Goal: Task Accomplishment & Management: Use online tool/utility

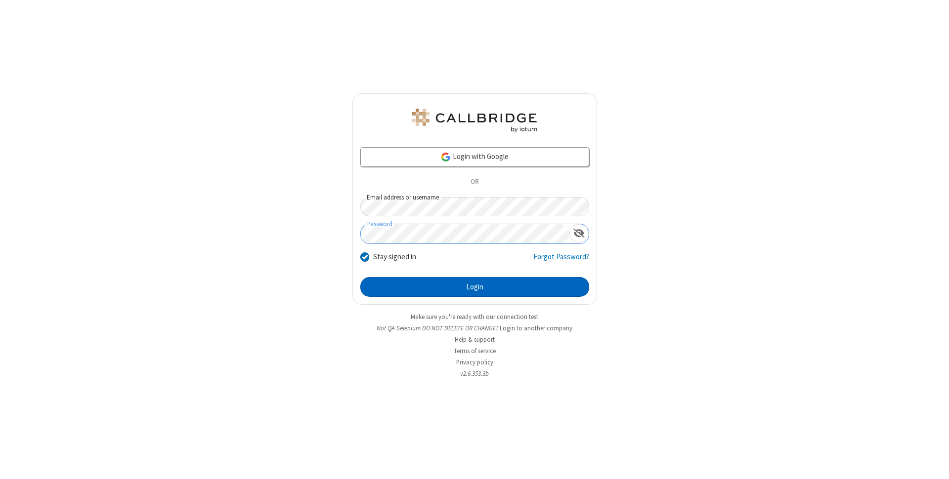
click at [474, 287] on button "Login" at bounding box center [474, 287] width 229 height 20
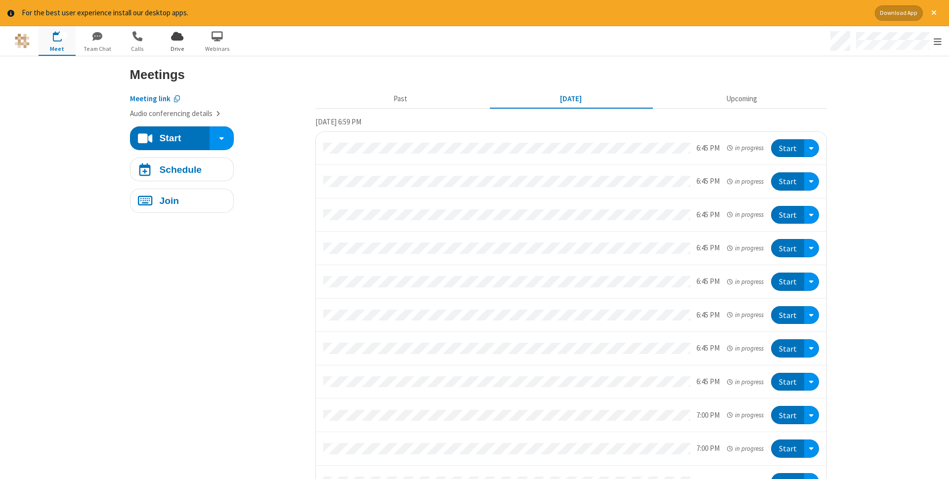
click at [177, 48] on span "Drive" at bounding box center [177, 48] width 37 height 9
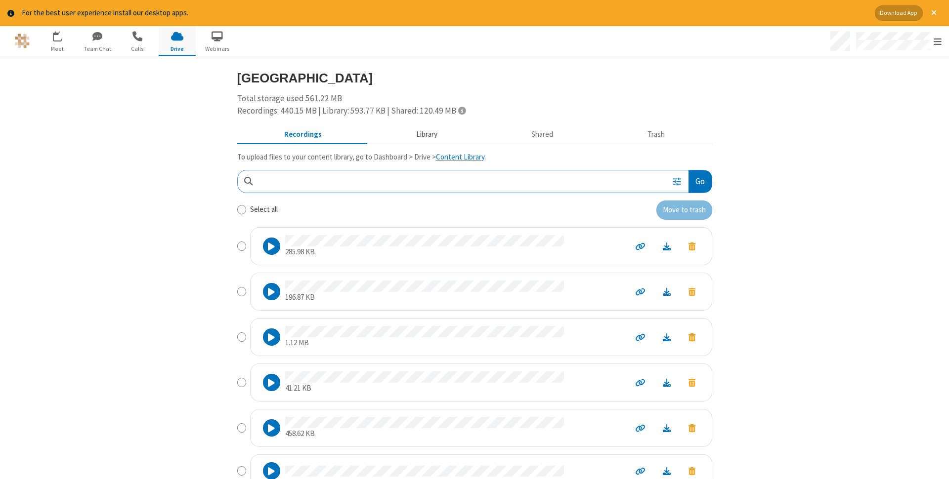
click at [425, 134] on button "Library" at bounding box center [427, 134] width 116 height 19
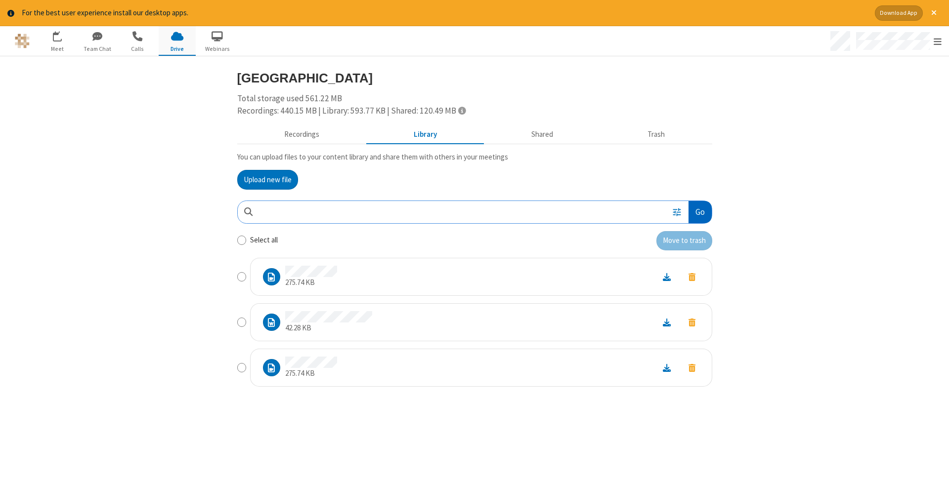
click at [699, 212] on button "Go" at bounding box center [699, 212] width 23 height 22
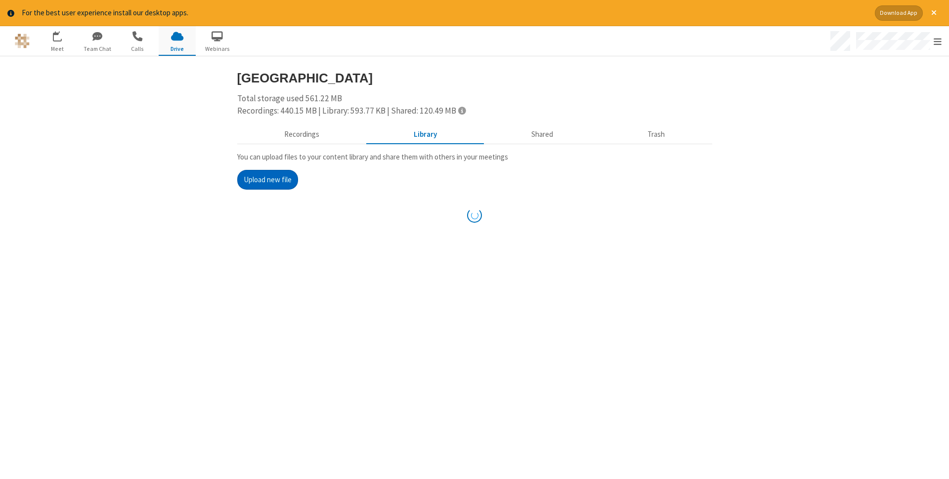
click at [267, 179] on button "Upload new file" at bounding box center [267, 180] width 61 height 20
